Goal: Task Accomplishment & Management: Use online tool/utility

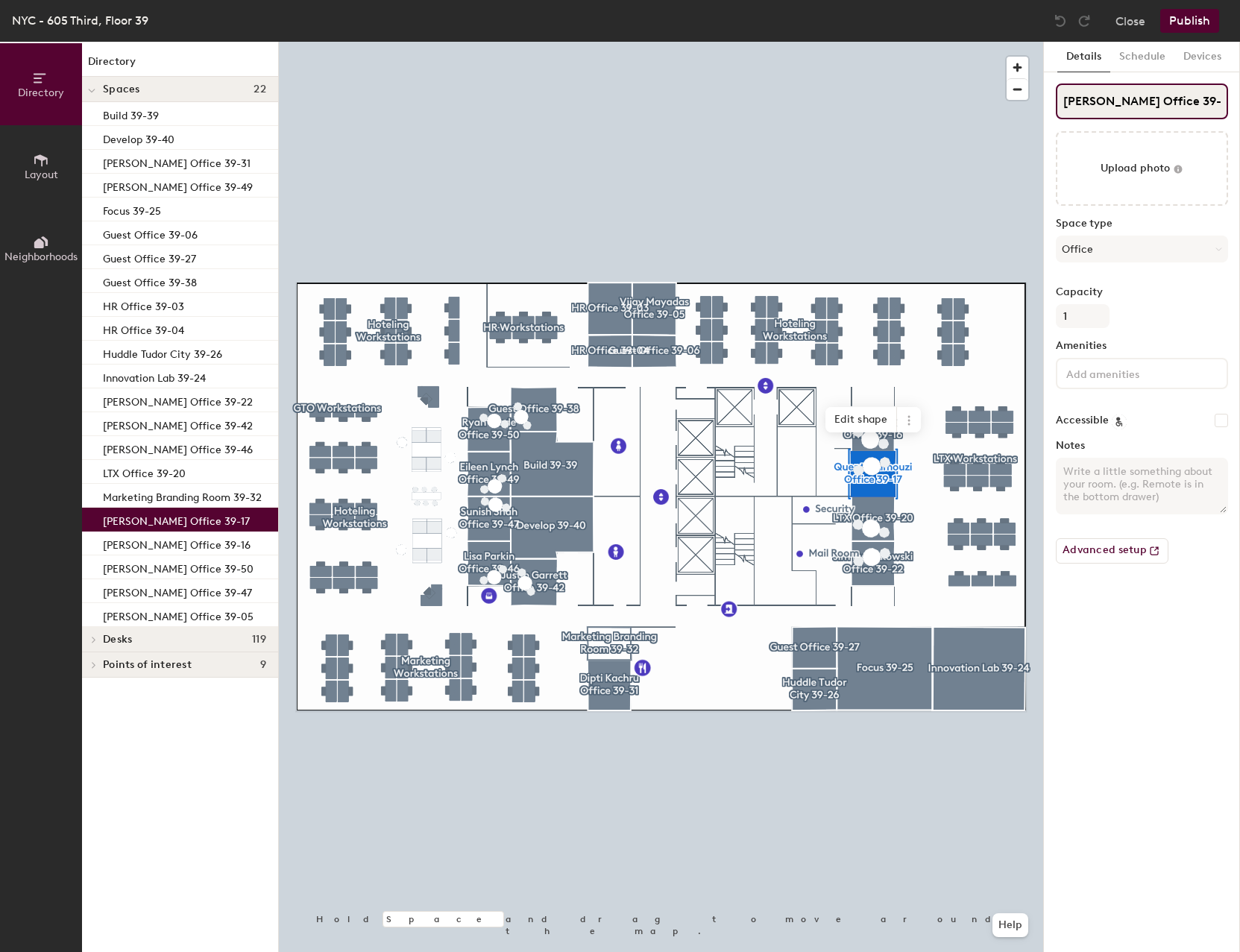
click at [1078, 99] on input "[PERSON_NAME] Office 39-17" at bounding box center [1142, 101] width 172 height 36
drag, startPoint x: 1066, startPoint y: 101, endPoint x: 1157, endPoint y: 97, distance: 91.1
click at [1157, 97] on input "[PERSON_NAME] Office 39-17" at bounding box center [1142, 101] width 172 height 36
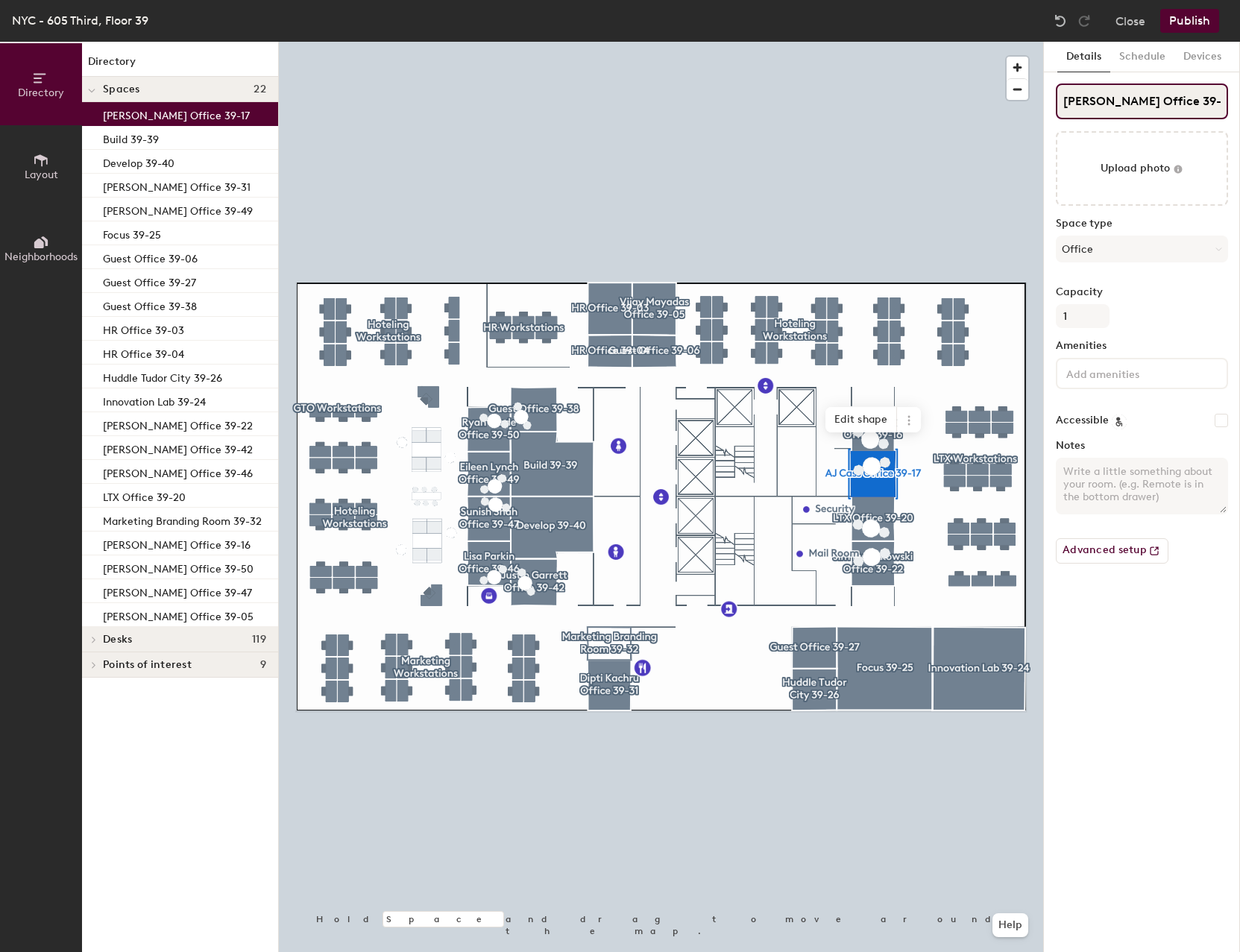
type input "[PERSON_NAME] Office 39-17"
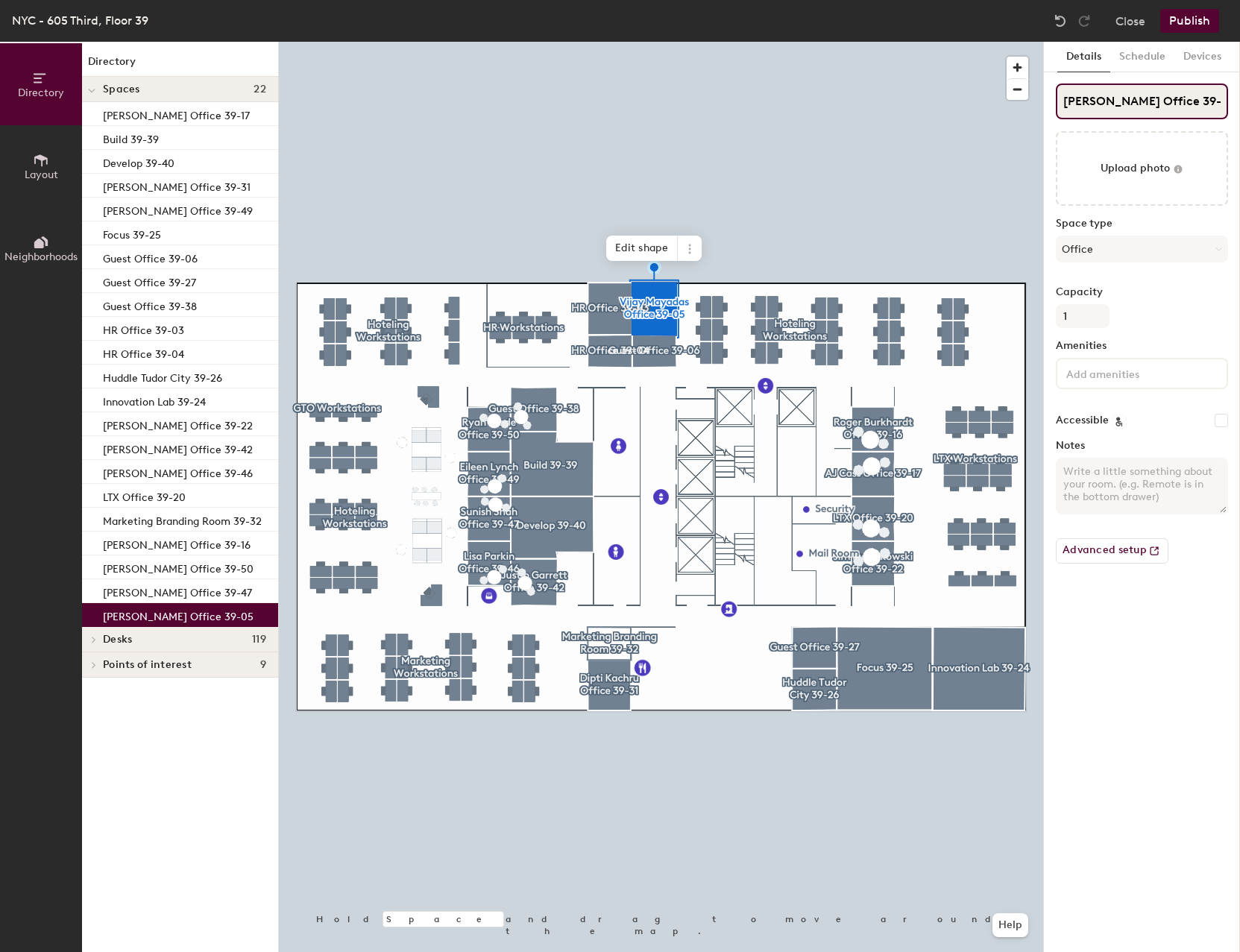
drag, startPoint x: 1063, startPoint y: 98, endPoint x: 1152, endPoint y: 98, distance: 89.0
click at [1152, 98] on input "[PERSON_NAME] Office 39-05" at bounding box center [1142, 101] width 172 height 36
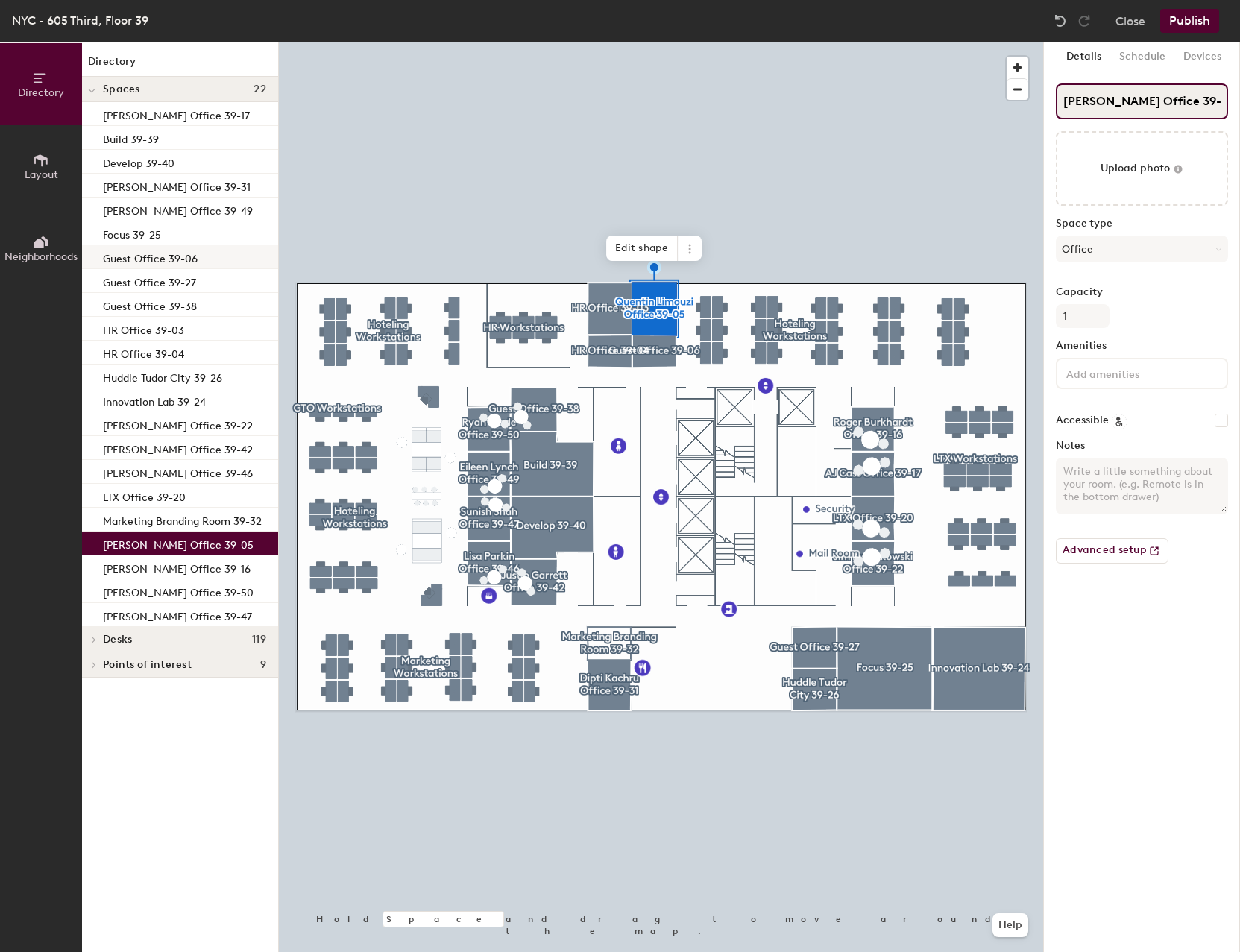
type input "[PERSON_NAME] Office 39-05"
click at [1205, 23] on button "Publish" at bounding box center [1189, 21] width 59 height 24
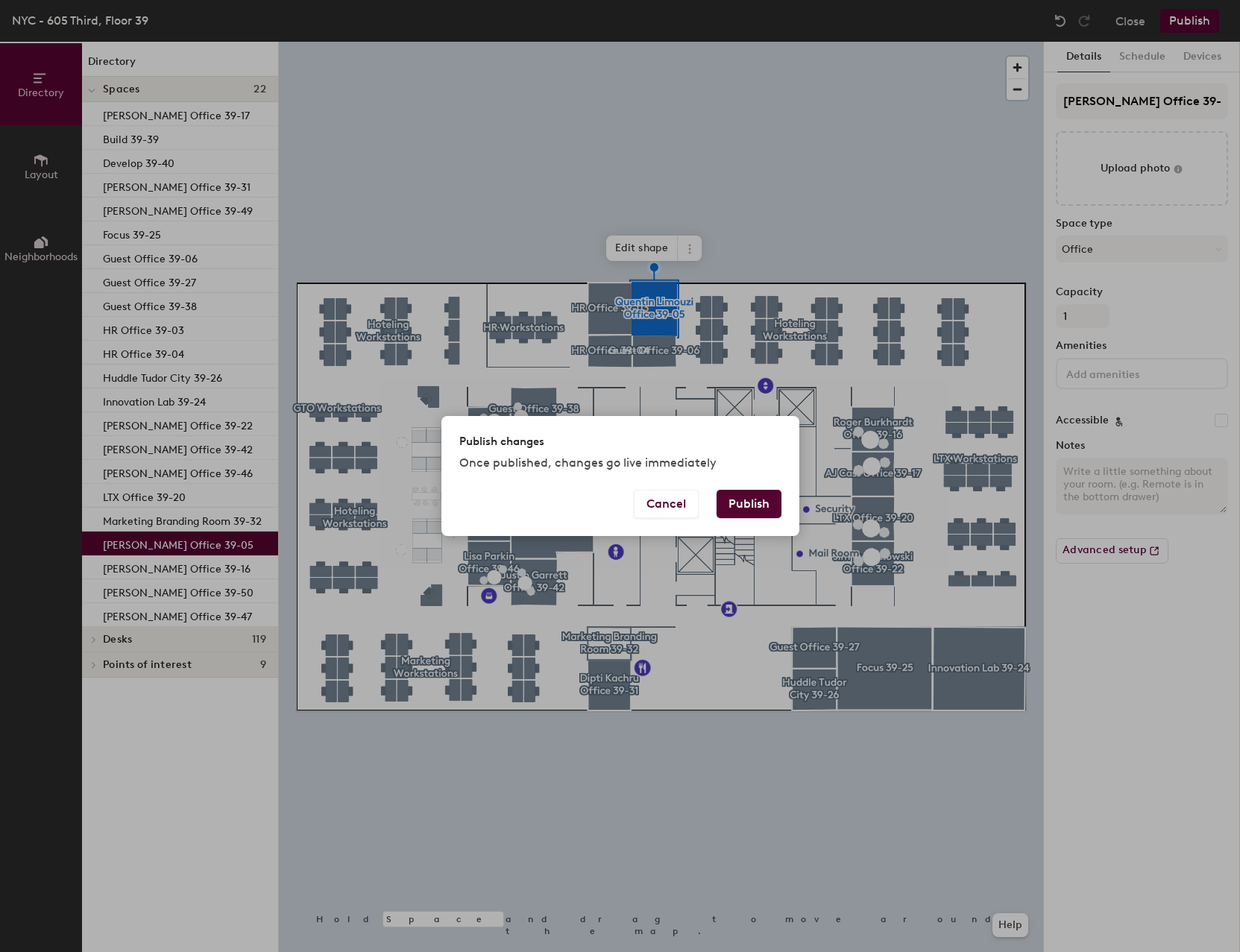
click at [734, 502] on button "Publish" at bounding box center [749, 503] width 65 height 28
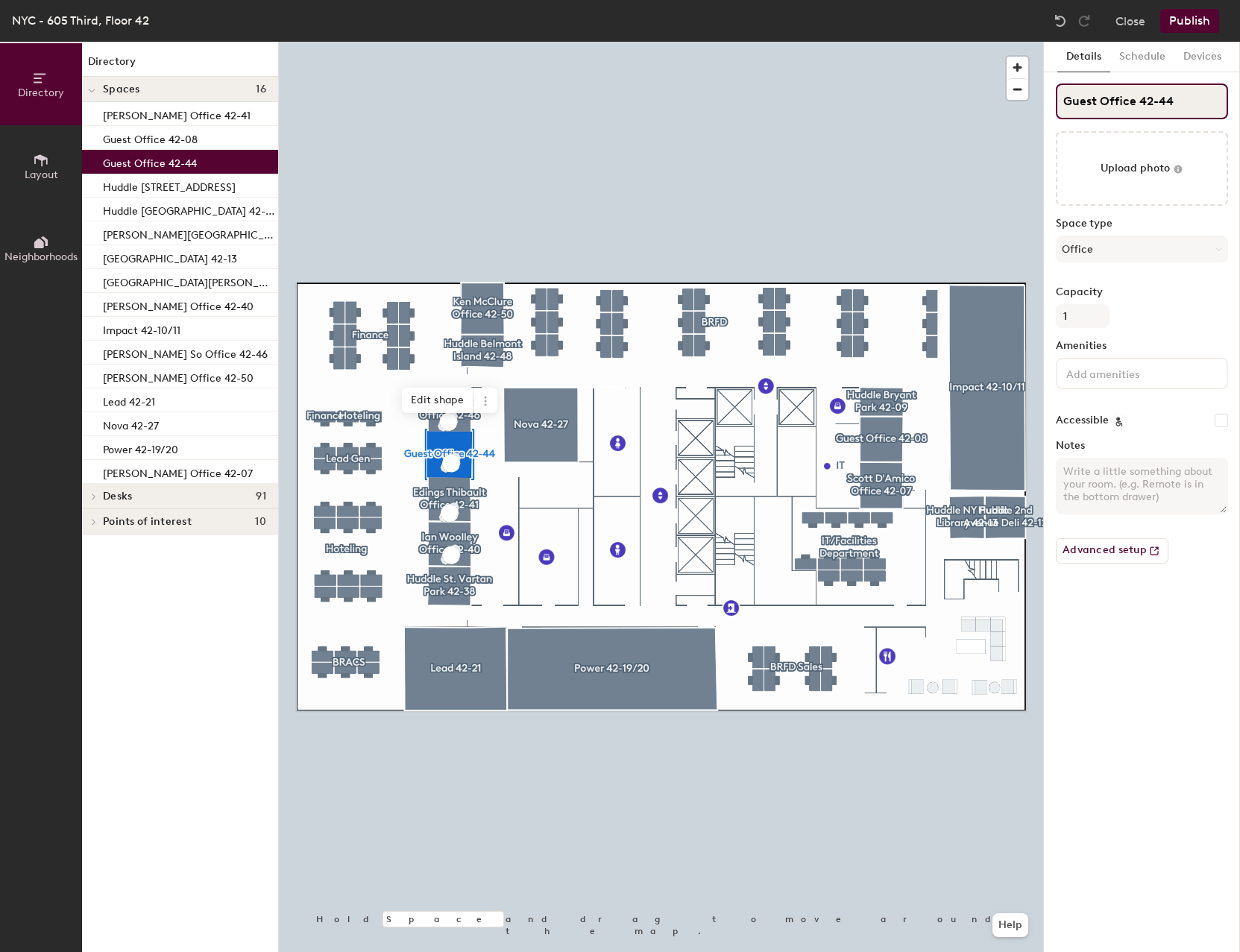
click at [1131, 96] on input "Guest Office 42-44" at bounding box center [1142, 101] width 172 height 36
click at [1012, 108] on div "Directory Layout Neighborhoods Directory Spaces 16 [PERSON_NAME] Office 42-41 G…" at bounding box center [620, 497] width 1240 height 910
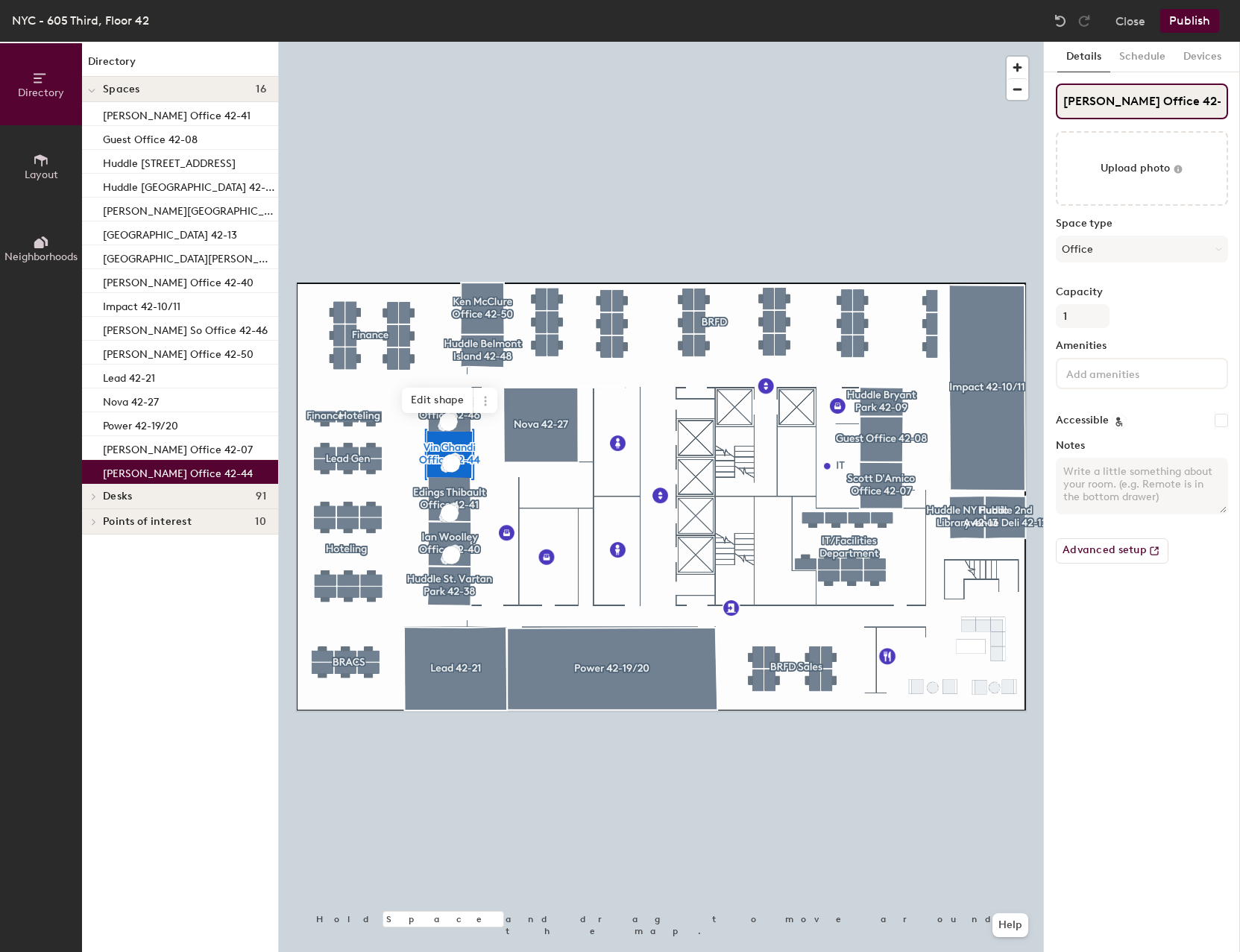
click at [1094, 101] on input "[PERSON_NAME] Office 42-44" at bounding box center [1142, 101] width 172 height 36
click at [1102, 105] on input "[PERSON_NAME] Office 42-44" at bounding box center [1142, 101] width 172 height 36
click at [1115, 99] on input "Vin Gandi Office 42-44" at bounding box center [1142, 101] width 172 height 36
type input "[PERSON_NAME] Office 42-44"
click at [1189, 16] on button "Publish" at bounding box center [1189, 21] width 59 height 24
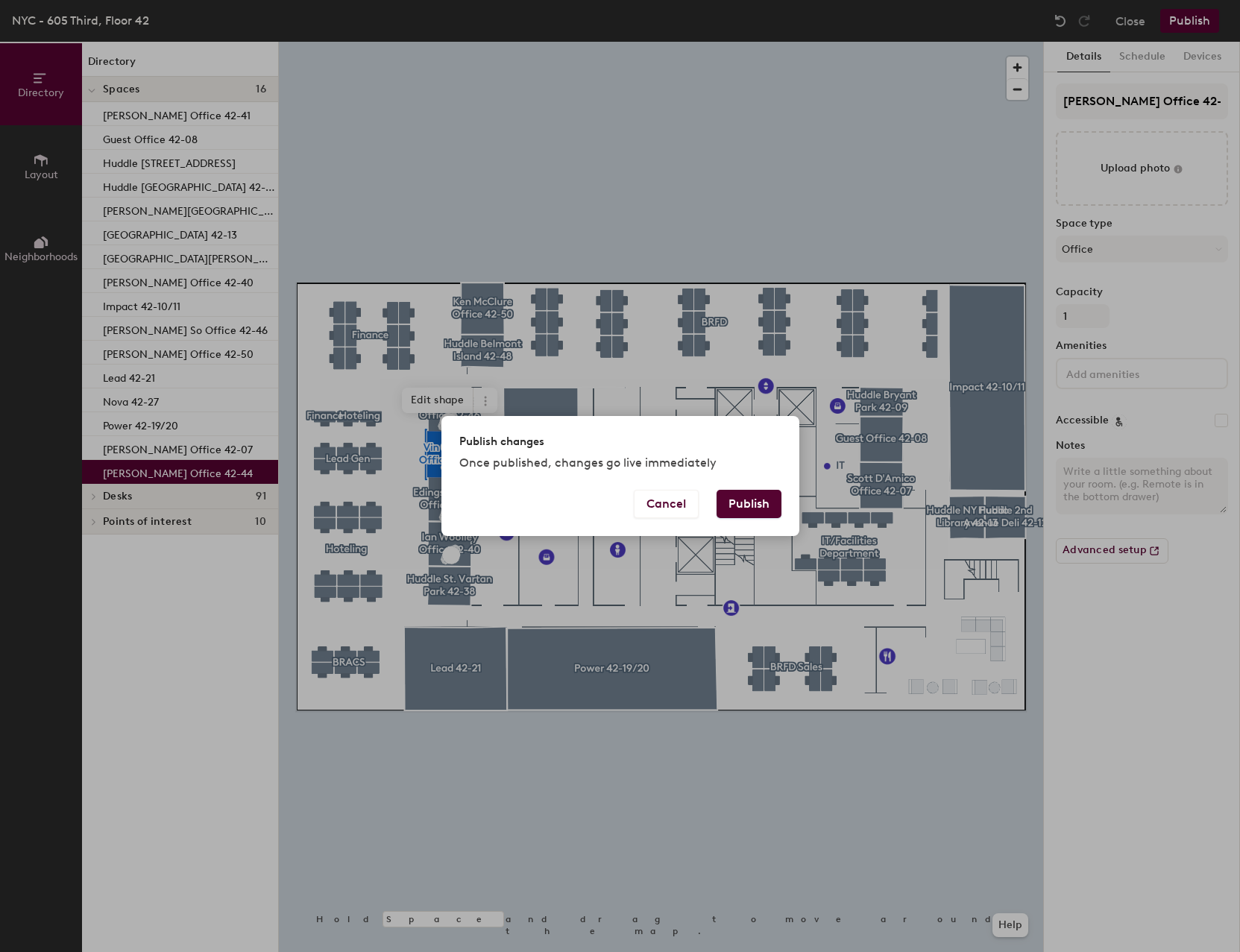
click at [753, 508] on button "Publish" at bounding box center [749, 503] width 65 height 28
